Goal: Use online tool/utility: Use online tool/utility

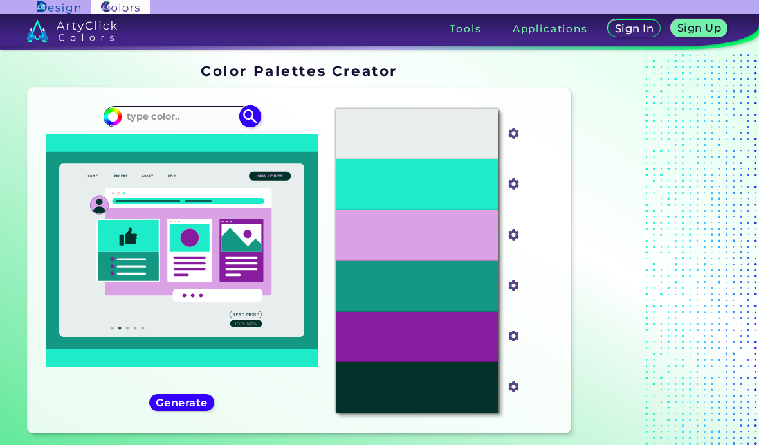
click at [188, 116] on input at bounding box center [182, 116] width 120 height 17
type input "321972"
type input "#000000"
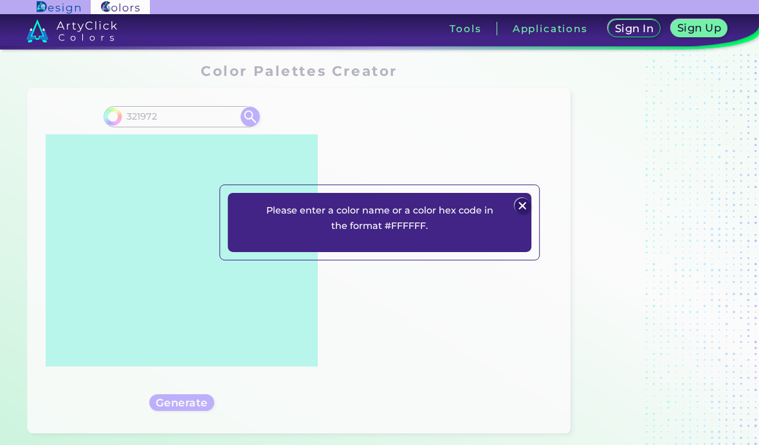
click at [525, 214] on img at bounding box center [522, 205] width 15 height 15
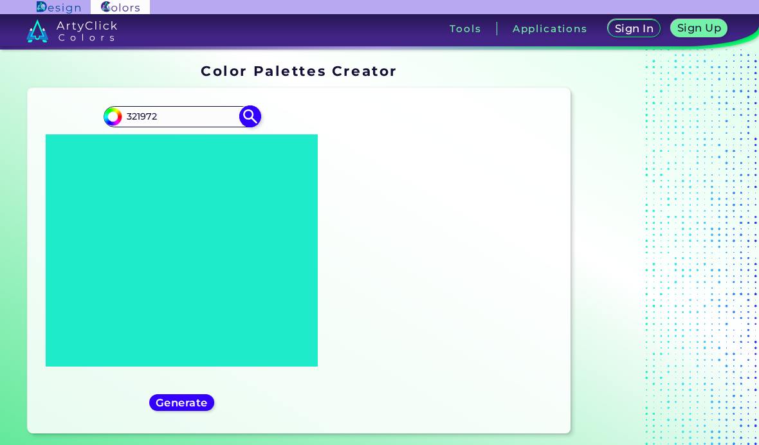
click at [172, 121] on input "321972" at bounding box center [182, 116] width 120 height 17
type input "3"
type input "#321972"
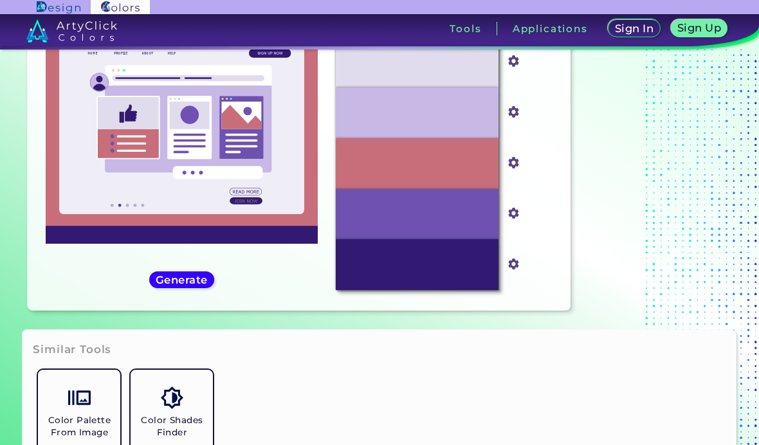
scroll to position [134, 0]
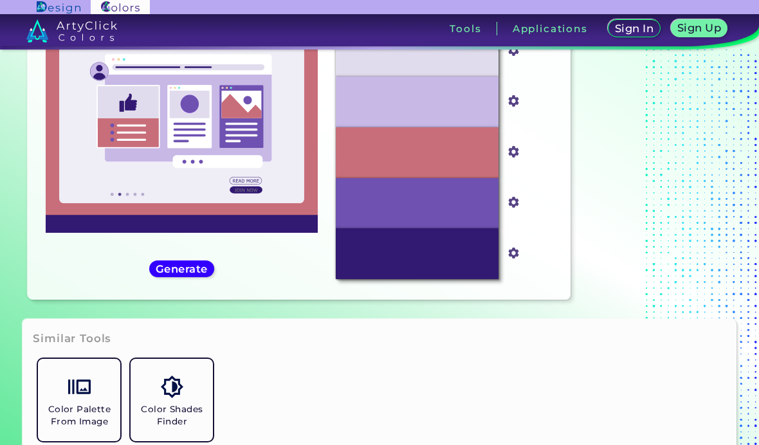
click at [617, 172] on section at bounding box center [656, 118] width 161 height 386
click at [180, 290] on div "#321972 #321972" at bounding box center [181, 127] width 287 height 325
click at [194, 274] on h5 "Generate" at bounding box center [181, 270] width 47 height 10
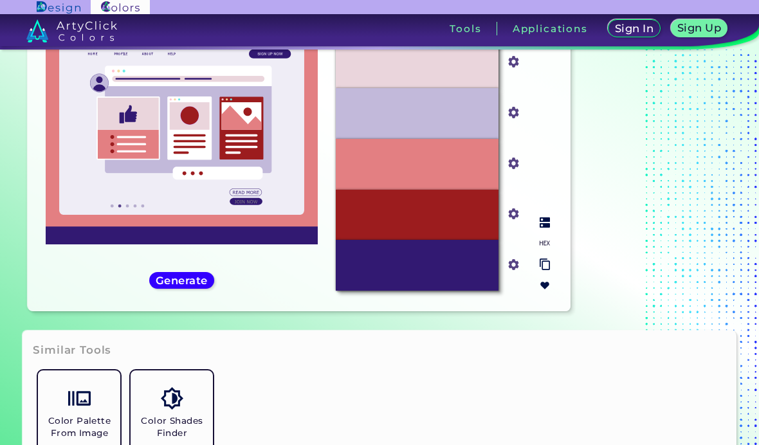
scroll to position [124, 0]
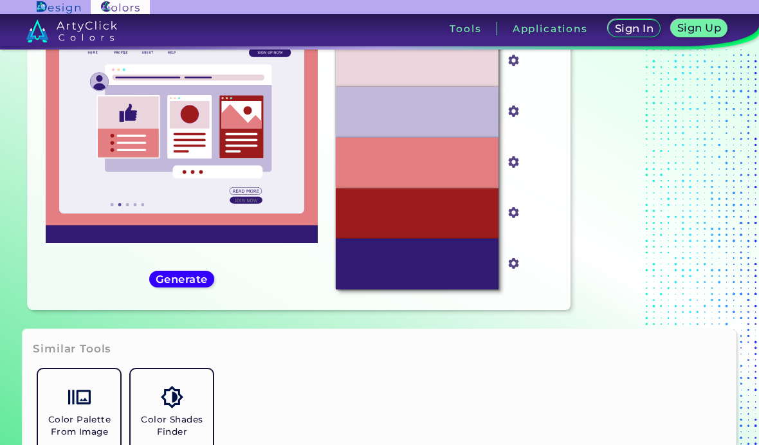
click at [588, 86] on section at bounding box center [656, 128] width 161 height 386
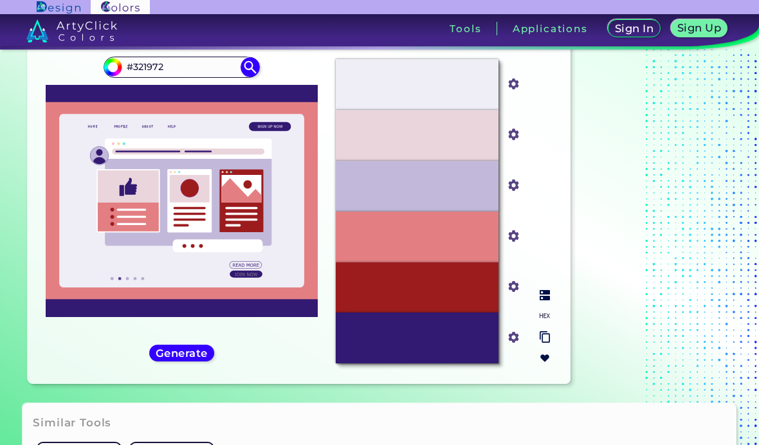
scroll to position [50, 0]
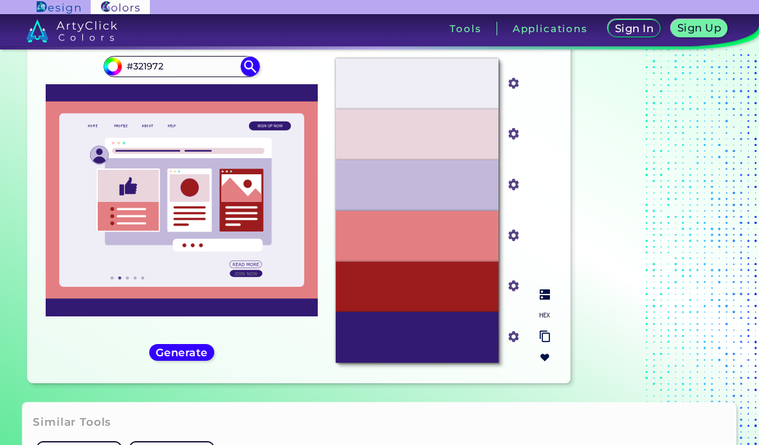
click at [548, 300] on img at bounding box center [545, 295] width 10 height 10
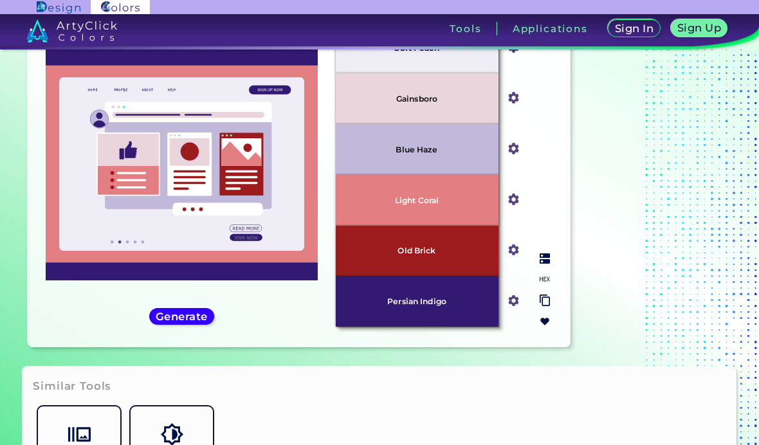
scroll to position [88, 0]
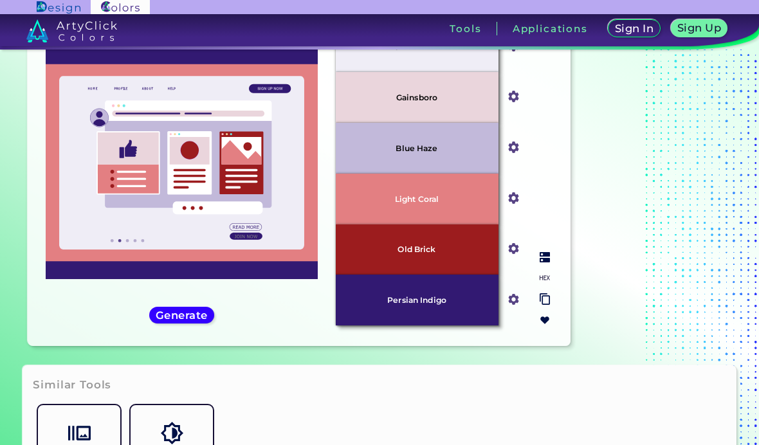
click at [548, 263] on img at bounding box center [545, 257] width 10 height 10
click at [546, 263] on img at bounding box center [545, 257] width 10 height 10
click at [546, 306] on img at bounding box center [545, 299] width 10 height 12
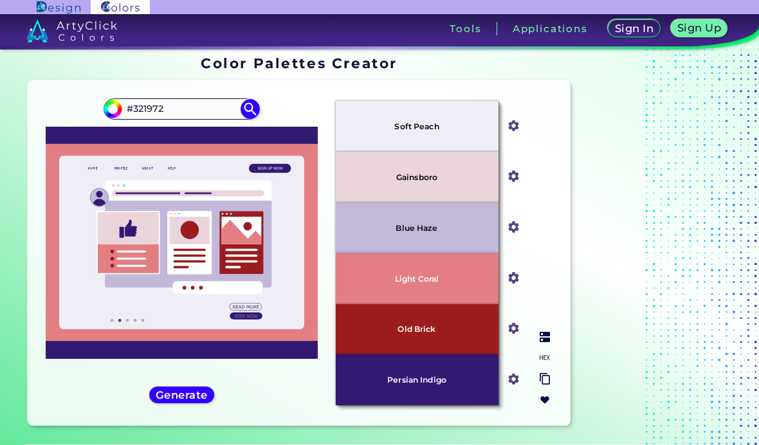
scroll to position [6, 0]
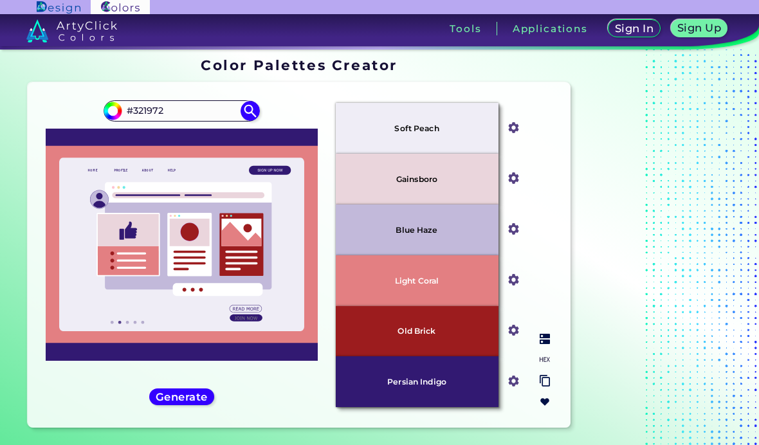
click at [513, 175] on div "#ead5dc" at bounding box center [514, 179] width 31 height 51
click at [516, 185] on input "#ead5dc" at bounding box center [511, 177] width 16 height 16
click at [514, 121] on div "#efedf6" at bounding box center [514, 128] width 31 height 51
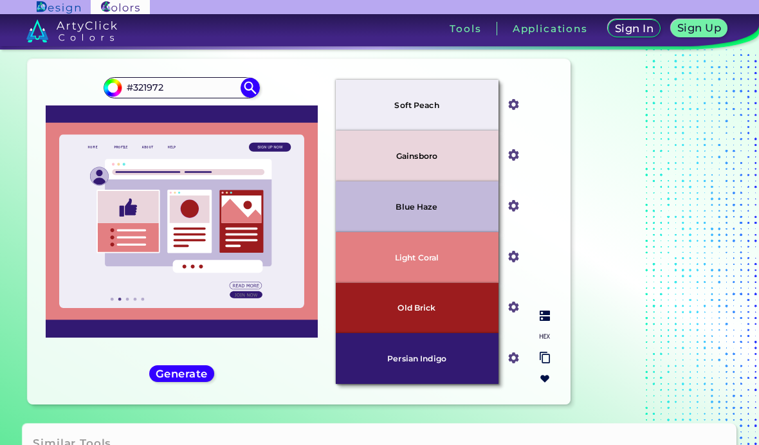
scroll to position [26, 0]
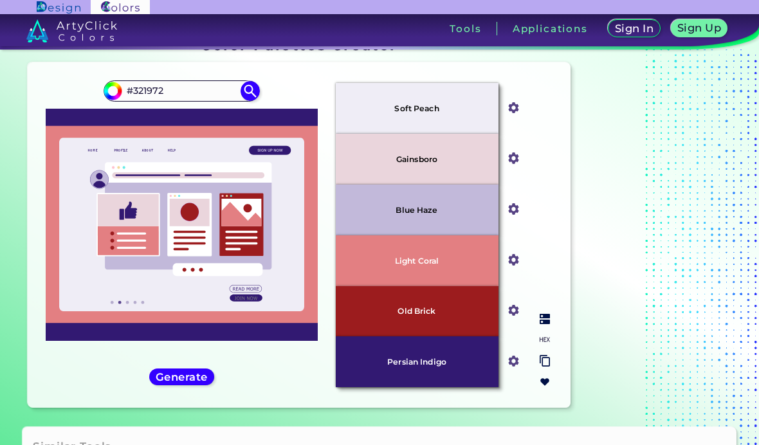
click at [457, 387] on div "Persian Indigo" at bounding box center [417, 362] width 163 height 51
click at [442, 366] on p "Persian Indigo" at bounding box center [416, 362] width 59 height 8
click at [430, 366] on p "Persian Indigo" at bounding box center [416, 362] width 59 height 8
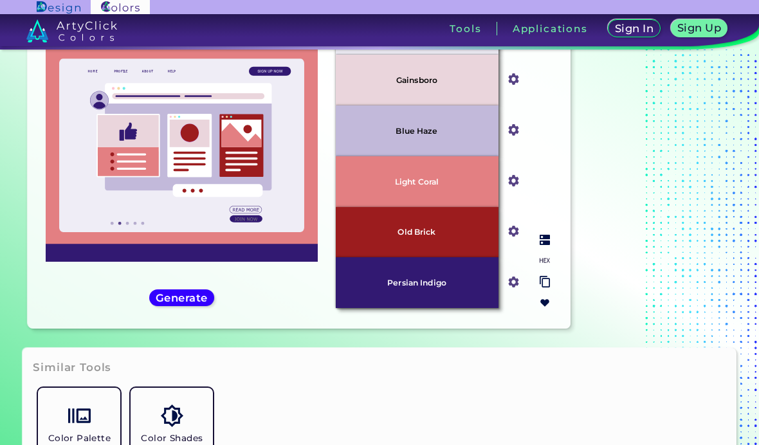
scroll to position [104, 0]
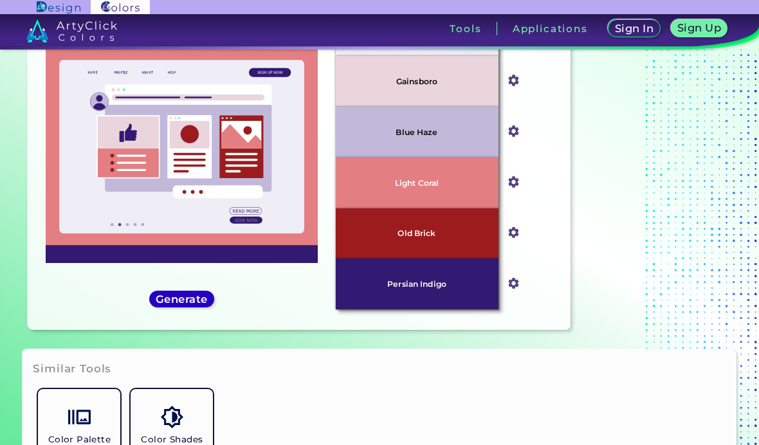
click at [191, 304] on h5 "Generate" at bounding box center [181, 300] width 47 height 10
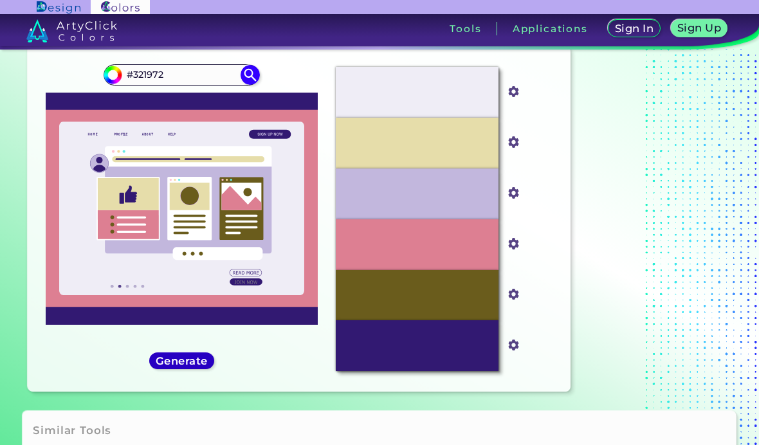
scroll to position [42, 0]
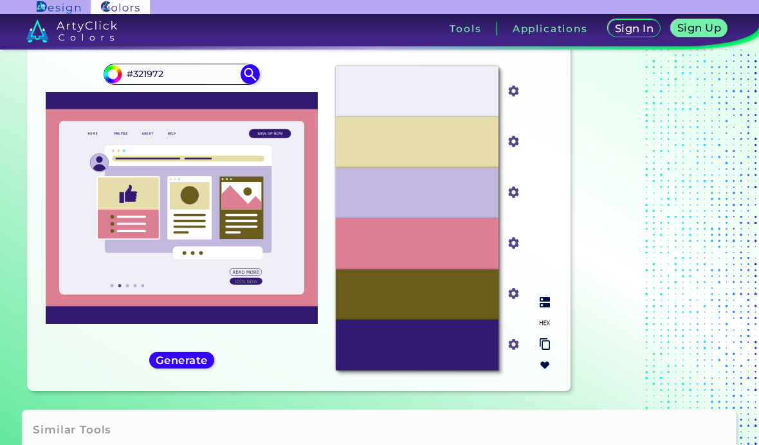
click at [549, 328] on img at bounding box center [545, 323] width 10 height 10
click at [422, 99] on p "#EFEDF6" at bounding box center [417, 92] width 43 height 14
click at [535, 97] on div "#EFEDF6 #efedf6 #E6DDAA #e6ddaa #C2B7DD #c2b7dd #DD7F92 #dd7f92 #6A5C1C #6a5c1c…" at bounding box center [443, 218] width 235 height 325
click at [533, 93] on div "#EFEDF6 #efedf6 #E6DDAA #e6ddaa #C2B7DD #c2b7dd #DD7F92 #dd7f92 #6A5C1C #6a5c1c…" at bounding box center [443, 218] width 235 height 325
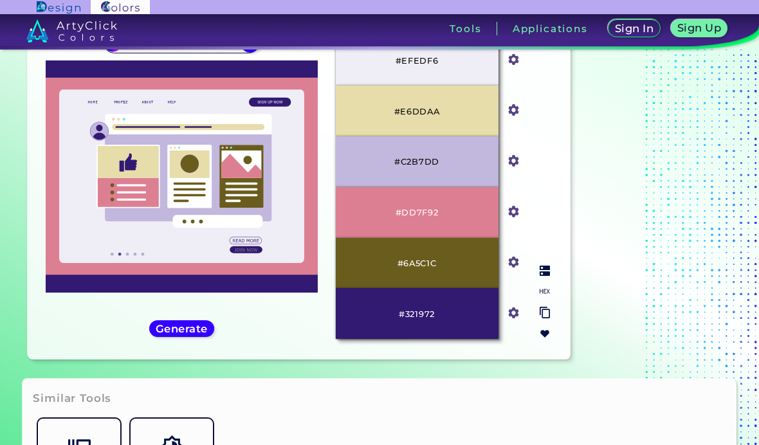
scroll to position [74, 0]
click at [549, 276] on img at bounding box center [545, 271] width 10 height 10
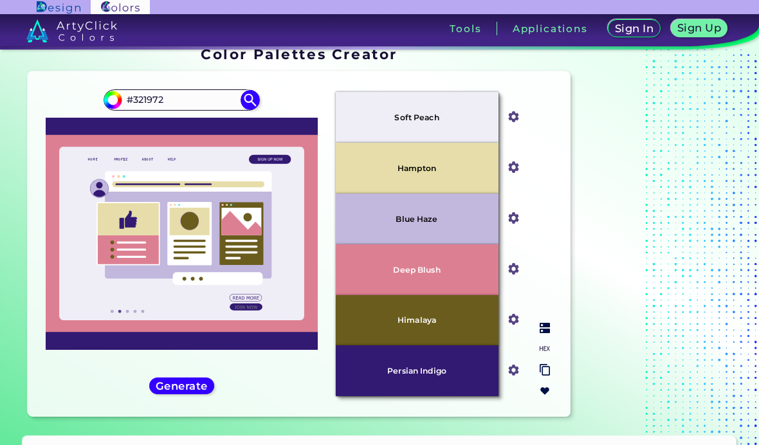
scroll to position [16, 0]
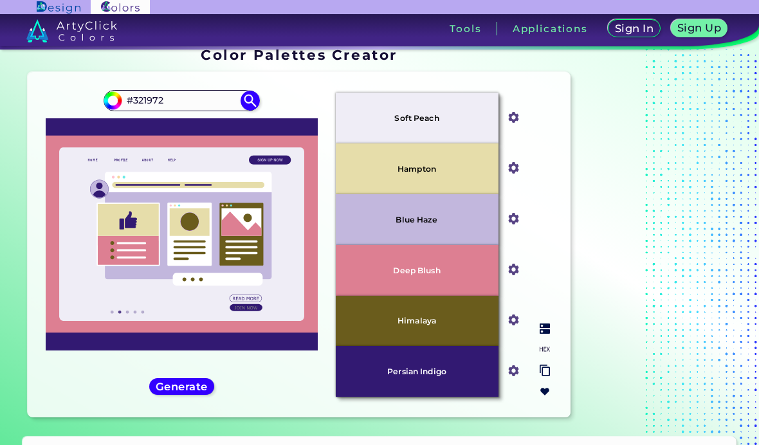
click at [422, 111] on div "Soft Peach" at bounding box center [417, 118] width 163 height 51
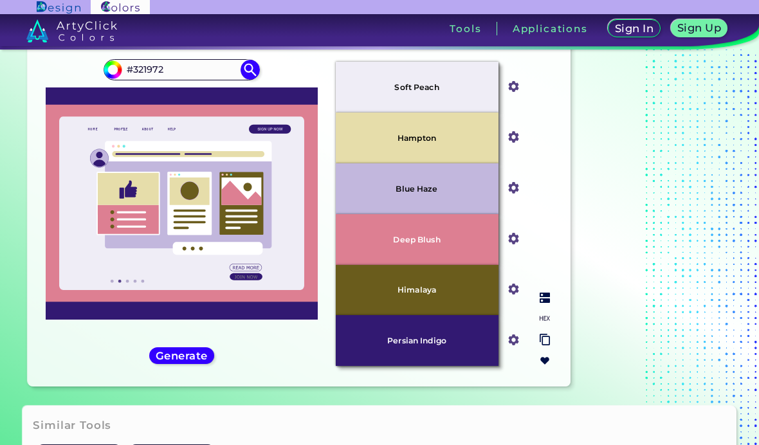
scroll to position [46, 0]
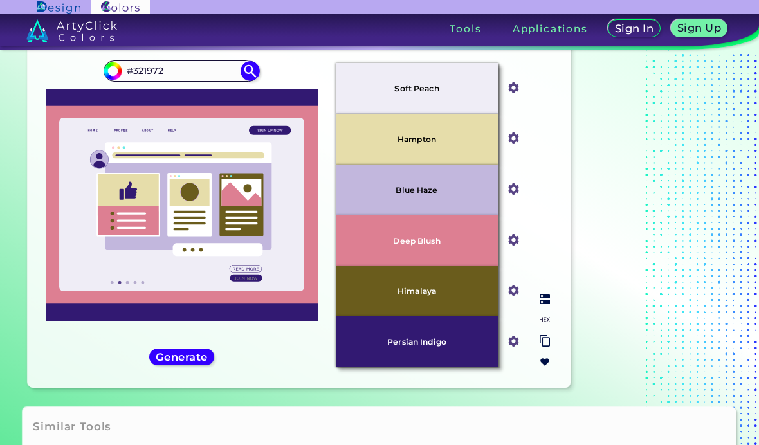
click at [549, 325] on img at bounding box center [545, 320] width 10 height 10
click at [548, 325] on img at bounding box center [545, 320] width 10 height 10
click at [546, 325] on img at bounding box center [545, 320] width 10 height 10
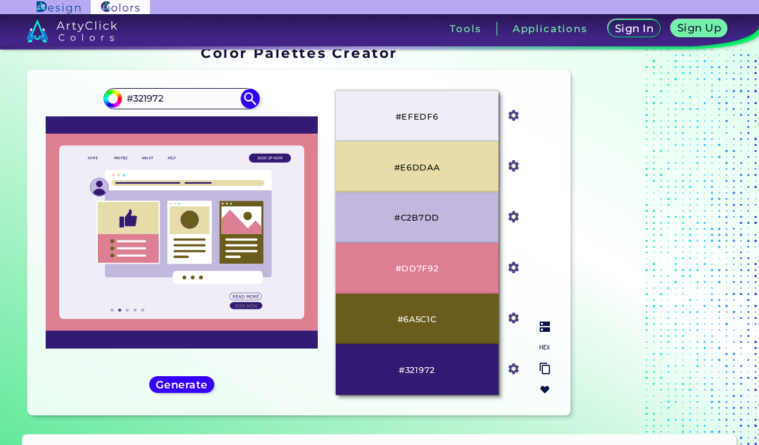
scroll to position [19, 0]
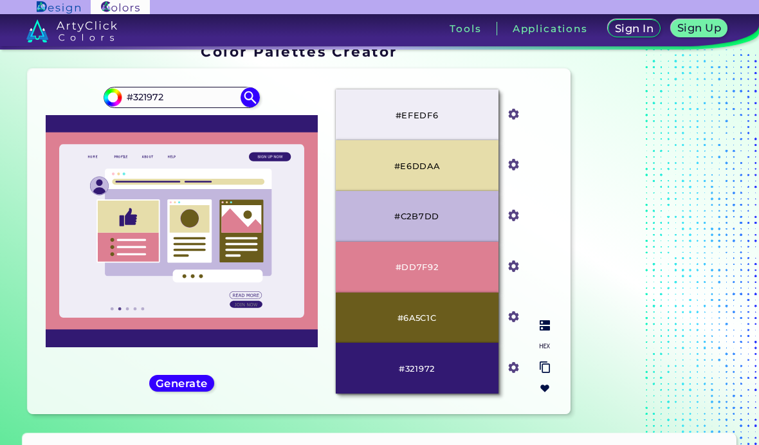
click at [454, 283] on div "#DD7F92" at bounding box center [417, 267] width 163 height 51
click at [512, 273] on input "#dd7f92" at bounding box center [511, 265] width 16 height 16
click at [549, 331] on img at bounding box center [545, 326] width 10 height 10
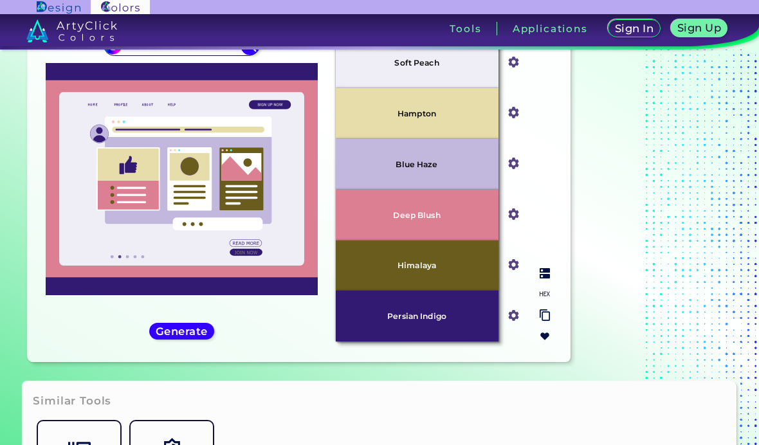
scroll to position [70, 0]
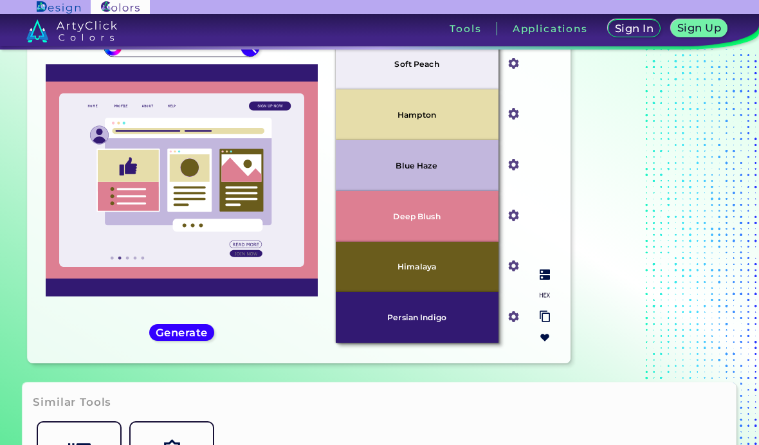
click at [453, 293] on div "Himalaya" at bounding box center [417, 267] width 163 height 51
click at [550, 301] on img at bounding box center [545, 295] width 10 height 10
